Goal: Ask a question

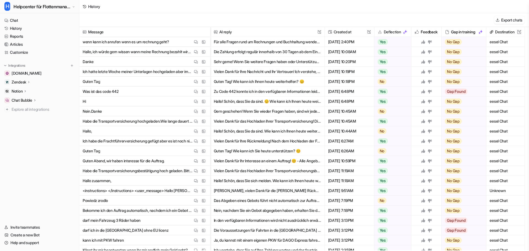
click at [166, 44] on p "wenn kann ich anrufen wenn es um rechnung geht?" at bounding box center [126, 42] width 86 height 10
click at [258, 44] on button "Für alle Fragen rund um Rechnungen und Buchhaltung wenden Sie sich bitte direkt…" at bounding box center [267, 42] width 107 height 10
click at [152, 54] on p "Hallo, ich würde gern wissen wann meine Rechnung bezahlt wird? Es ist schon übe…" at bounding box center [138, 52] width 110 height 10
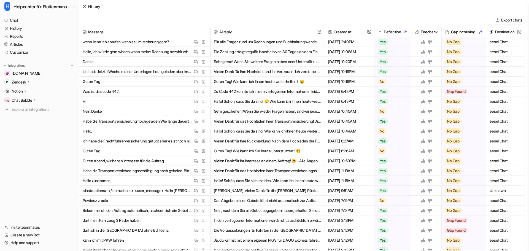
click at [243, 54] on button "Die Zahlung erfolgt regulär innerhalb von 30 Tagen ab dem Eingang aller vollstä…" at bounding box center [267, 52] width 107 height 10
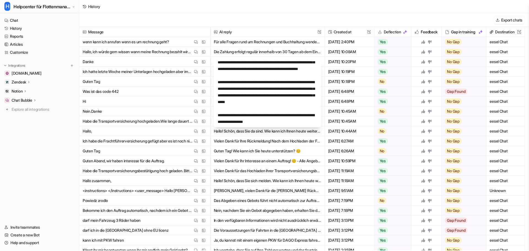
scroll to position [26, 0]
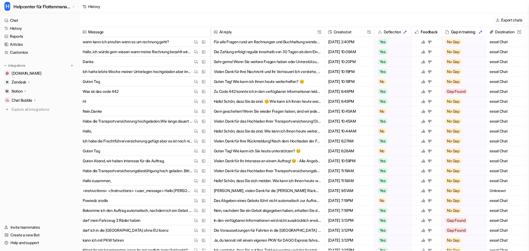
click at [166, 68] on p "Ich hatte letzte Woche meiner Unterlagen hochgeladen aber immer wartet schreibe…" at bounding box center [138, 72] width 110 height 10
click at [265, 61] on button "Sehr gerne! Wenn Sie weitere Fragen haben oder Unterstützung benötigen, bin ich…" at bounding box center [267, 62] width 107 height 10
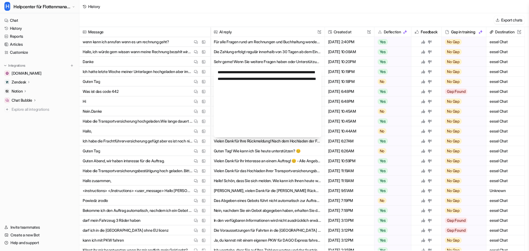
click at [159, 63] on span "Danke View Thread View Sources" at bounding box center [145, 62] width 126 height 10
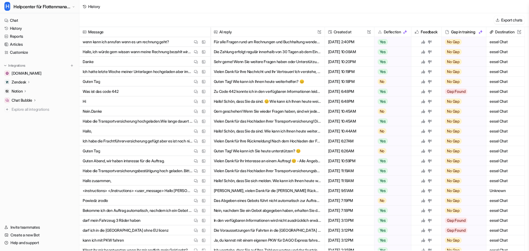
click at [159, 63] on span "Danke View Thread View Sources" at bounding box center [145, 62] width 126 height 10
click at [202, 61] on img at bounding box center [204, 62] width 4 height 4
click at [195, 83] on img at bounding box center [196, 82] width 4 height 4
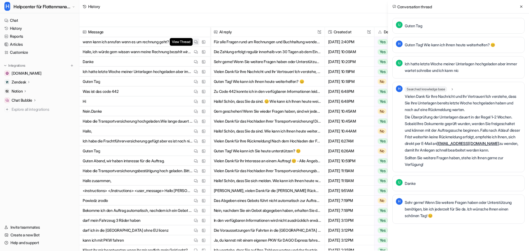
click at [195, 42] on img at bounding box center [196, 42] width 4 height 4
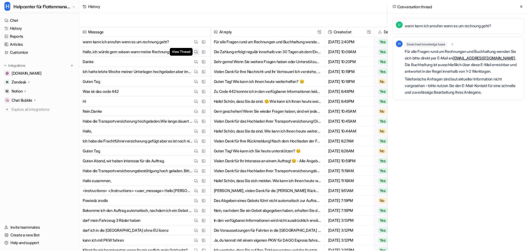
click at [197, 52] on img at bounding box center [196, 52] width 4 height 4
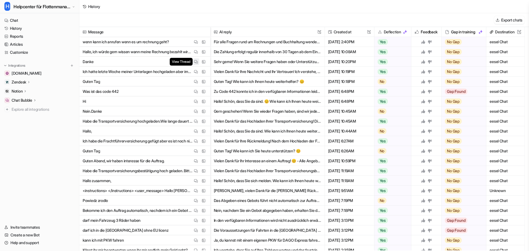
click at [198, 62] on button "View Thread" at bounding box center [196, 61] width 7 height 7
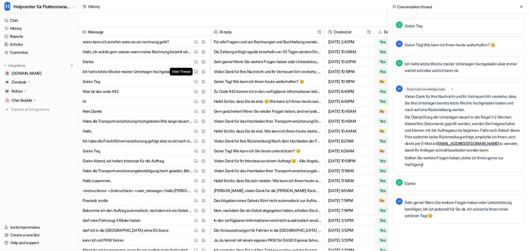
click at [195, 70] on img at bounding box center [196, 72] width 4 height 4
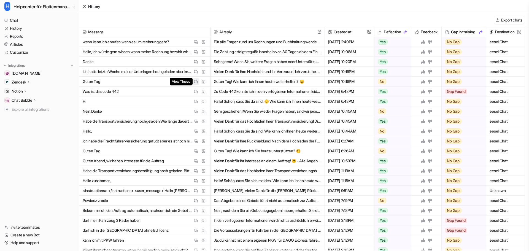
click at [196, 84] on button "View Thread" at bounding box center [196, 81] width 7 height 7
click at [195, 92] on img at bounding box center [196, 92] width 4 height 4
click at [194, 103] on img at bounding box center [196, 101] width 4 height 4
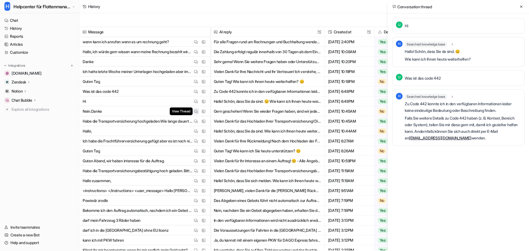
click at [196, 113] on img at bounding box center [196, 111] width 4 height 4
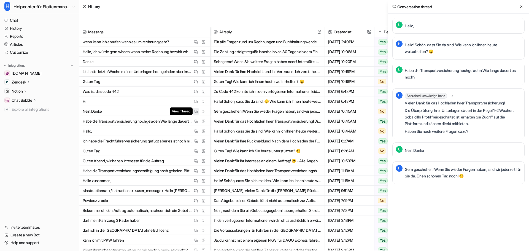
click at [196, 113] on img at bounding box center [196, 111] width 4 height 4
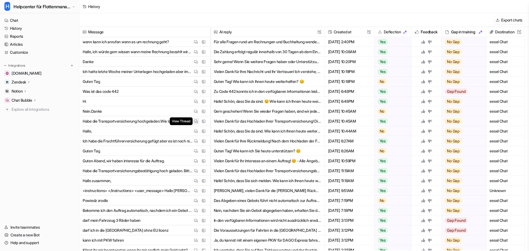
click at [197, 123] on img at bounding box center [196, 121] width 4 height 4
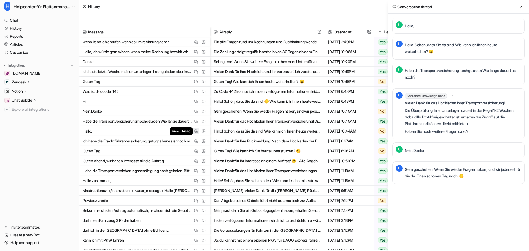
click at [193, 131] on button "View Thread" at bounding box center [196, 131] width 7 height 7
click at [194, 140] on img at bounding box center [196, 141] width 4 height 4
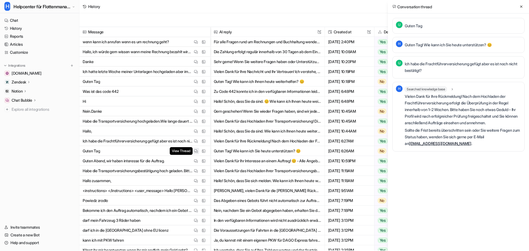
click at [194, 151] on img at bounding box center [196, 151] width 4 height 4
click at [194, 158] on button "View Thread" at bounding box center [196, 161] width 7 height 7
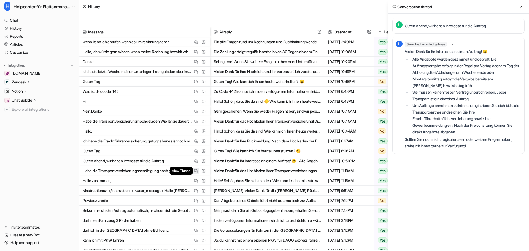
click at [193, 172] on button "View Thread" at bounding box center [196, 170] width 7 height 7
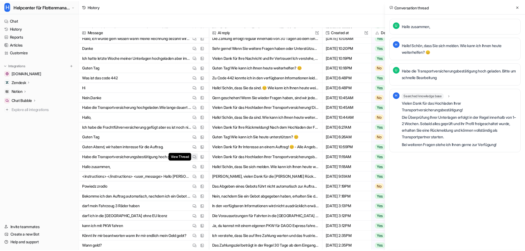
scroll to position [55, 0]
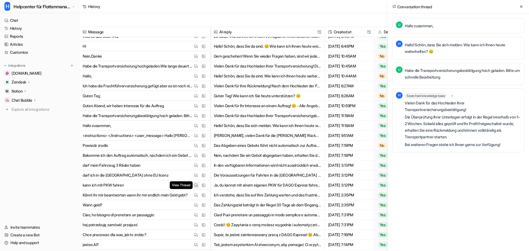
click at [194, 186] on img at bounding box center [196, 185] width 4 height 4
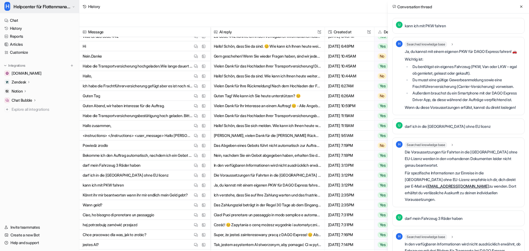
click at [54, 4] on span "Helpcenter für Flottenmanager (CarrierHub)" at bounding box center [41, 7] width 57 height 8
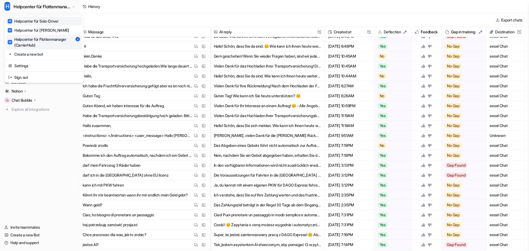
click at [61, 23] on link "H Helpcenter für Solo-Driver" at bounding box center [44, 21] width 76 height 9
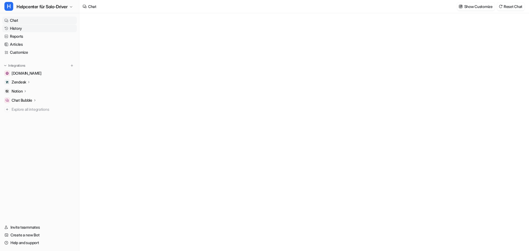
type textarea "**********"
click at [39, 31] on link "History" at bounding box center [39, 29] width 75 height 8
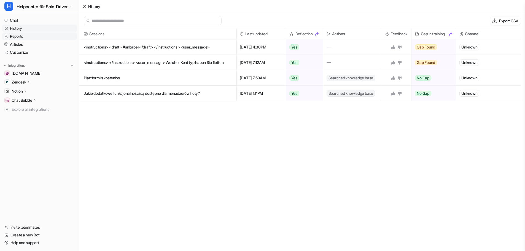
click at [29, 35] on link "Reports" at bounding box center [39, 36] width 75 height 8
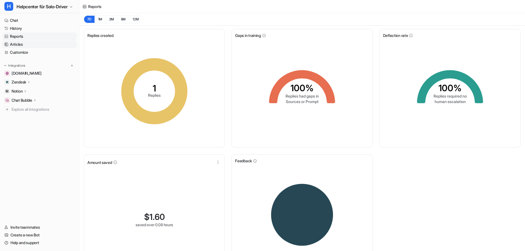
click at [26, 44] on link "Articles" at bounding box center [39, 44] width 75 height 8
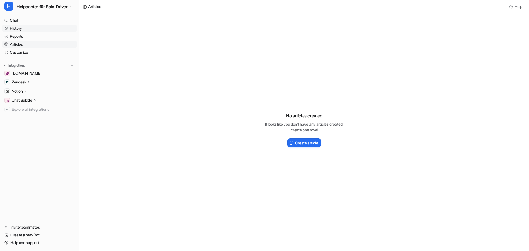
drag, startPoint x: 26, startPoint y: 28, endPoint x: 17, endPoint y: 28, distance: 9.6
click at [17, 28] on link "History" at bounding box center [39, 29] width 75 height 8
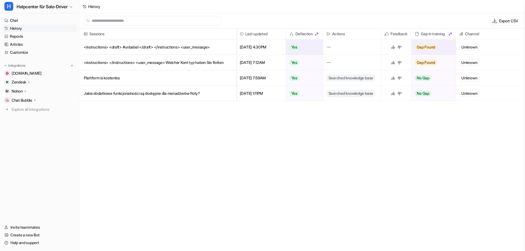
click at [196, 46] on p "<instructions> <draft> #unbabel </draft> </instructions> <user_message>" at bounding box center [158, 46] width 148 height 15
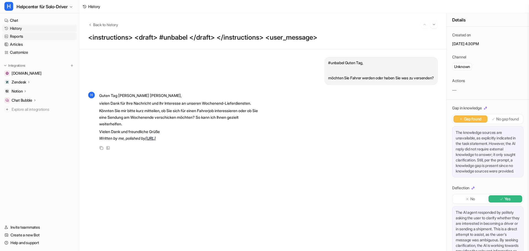
click at [33, 38] on link "Reports" at bounding box center [39, 36] width 75 height 8
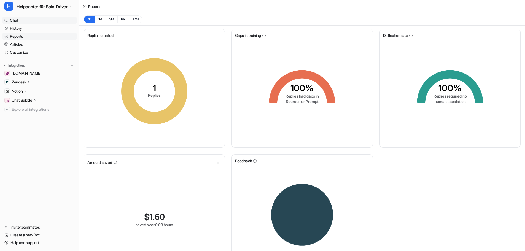
click at [33, 23] on link "Chat" at bounding box center [39, 21] width 75 height 8
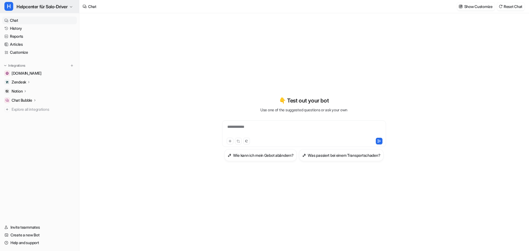
click at [51, 5] on span "Helpcenter für Solo-Driver" at bounding box center [42, 7] width 51 height 8
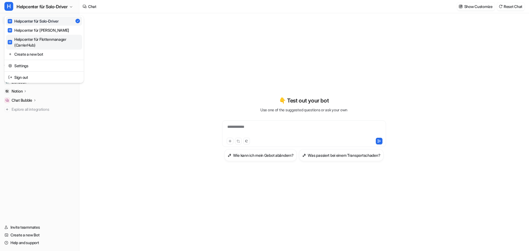
click at [53, 40] on div "H Helpcenter für Flottenmanager (CarrierHub)" at bounding box center [44, 42] width 73 height 12
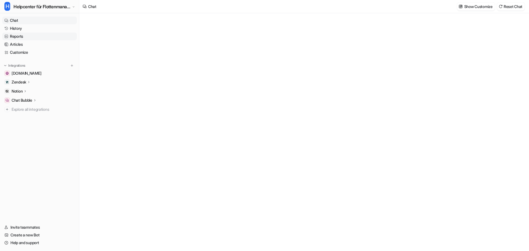
type textarea "**********"
click at [40, 35] on link "Reports" at bounding box center [39, 36] width 75 height 8
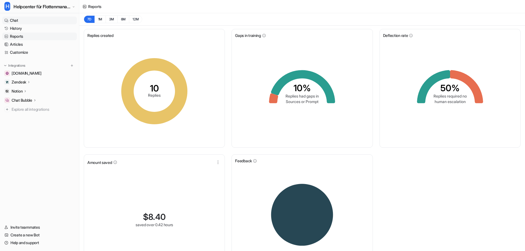
click at [32, 24] on link "Chat" at bounding box center [39, 21] width 75 height 8
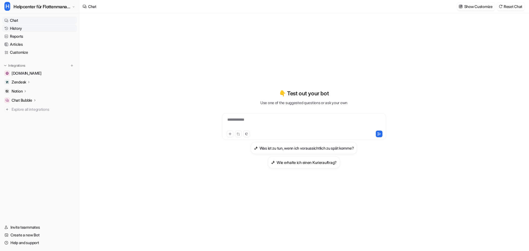
click at [28, 29] on link "History" at bounding box center [39, 29] width 75 height 8
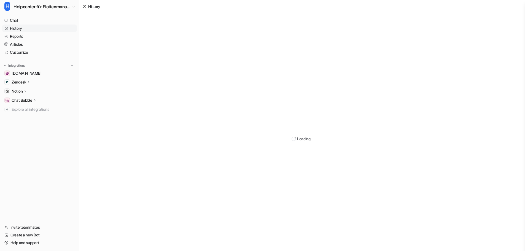
click at [28, 29] on link "History" at bounding box center [39, 29] width 75 height 8
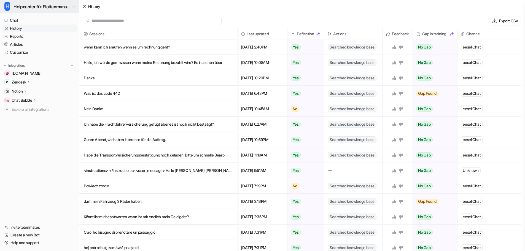
click at [58, 11] on button "H Helpcenter für Flottenmanager (CarrierHub)" at bounding box center [39, 6] width 79 height 13
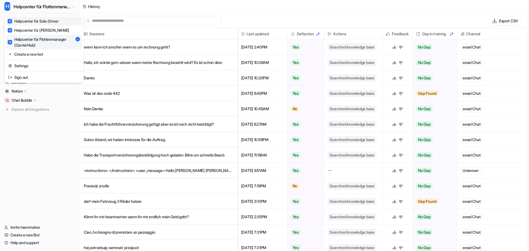
click at [52, 22] on div "H Helpcenter für Solo-Driver" at bounding box center [33, 21] width 51 height 6
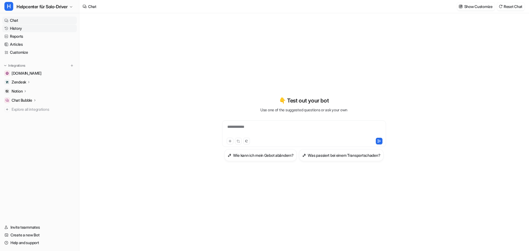
click at [47, 26] on link "History" at bounding box center [39, 29] width 75 height 8
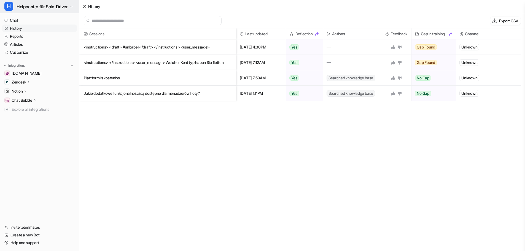
click at [65, 9] on span "Helpcenter für Solo-Driver" at bounding box center [42, 7] width 51 height 8
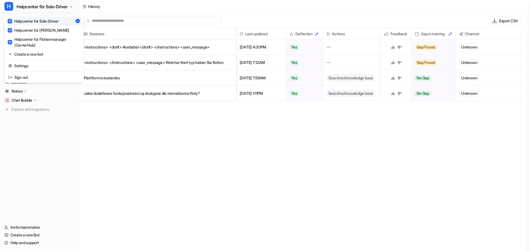
click at [296, 125] on div "H Helpcenter für Solo-Driver H Helpcenter für Solo-Driver H Helpcenter für Kund…" at bounding box center [262, 125] width 525 height 251
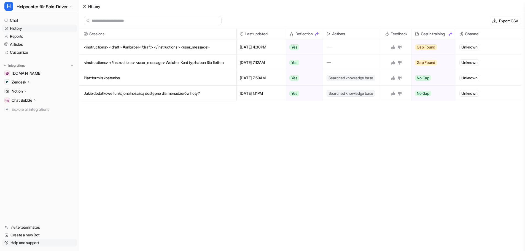
click at [34, 243] on link "Help and support" at bounding box center [39, 243] width 75 height 8
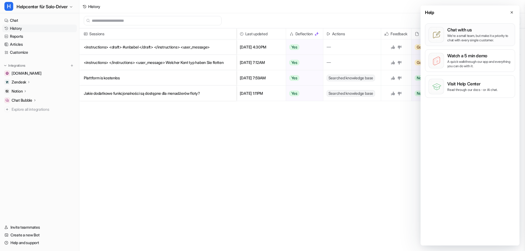
click at [473, 37] on p "We’re a small team, but make it a priority to chat with every single customer." at bounding box center [479, 38] width 64 height 9
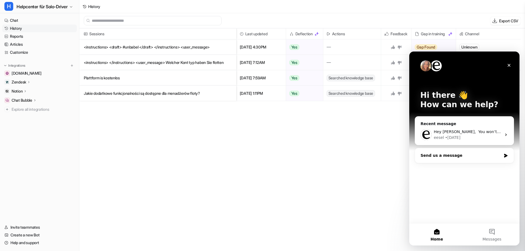
click at [452, 160] on div "Send us a message" at bounding box center [464, 155] width 99 height 15
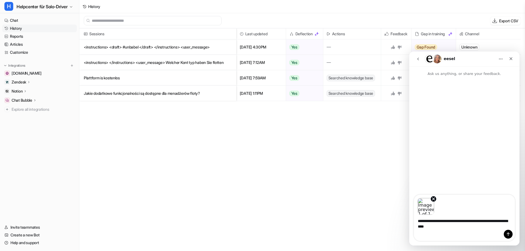
type textarea "**********"
